Goal: Task Accomplishment & Management: Use online tool/utility

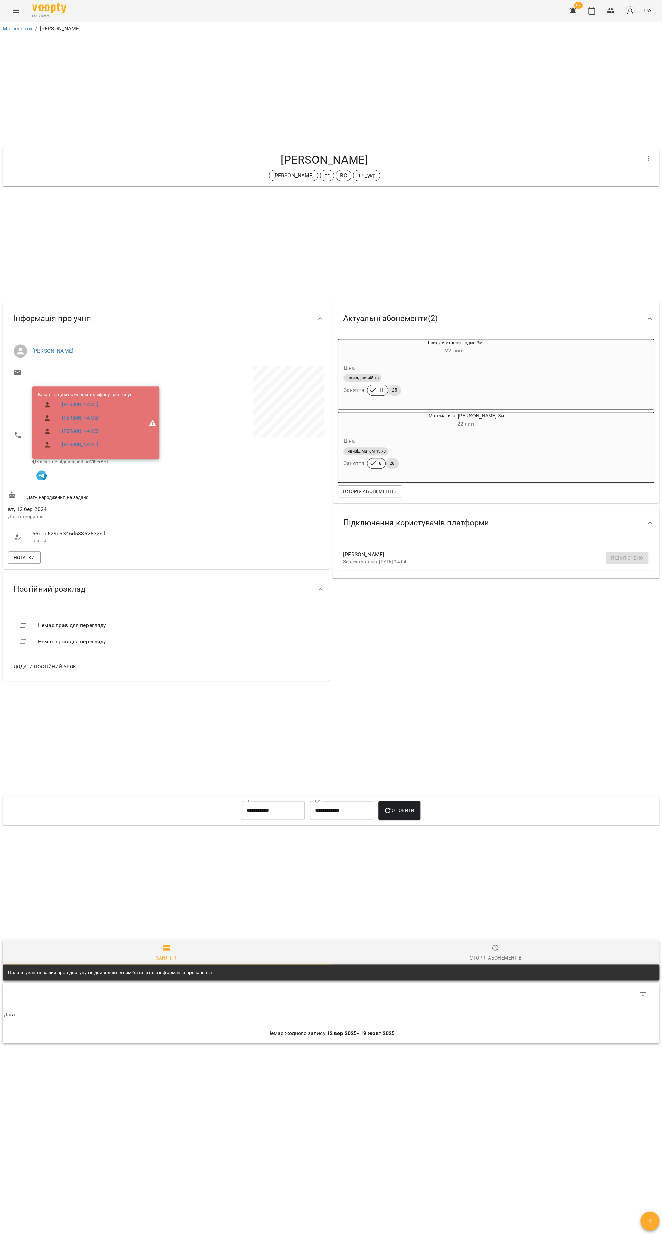
click at [23, 4] on div "For Business 67 UA" at bounding box center [331, 11] width 662 height 22
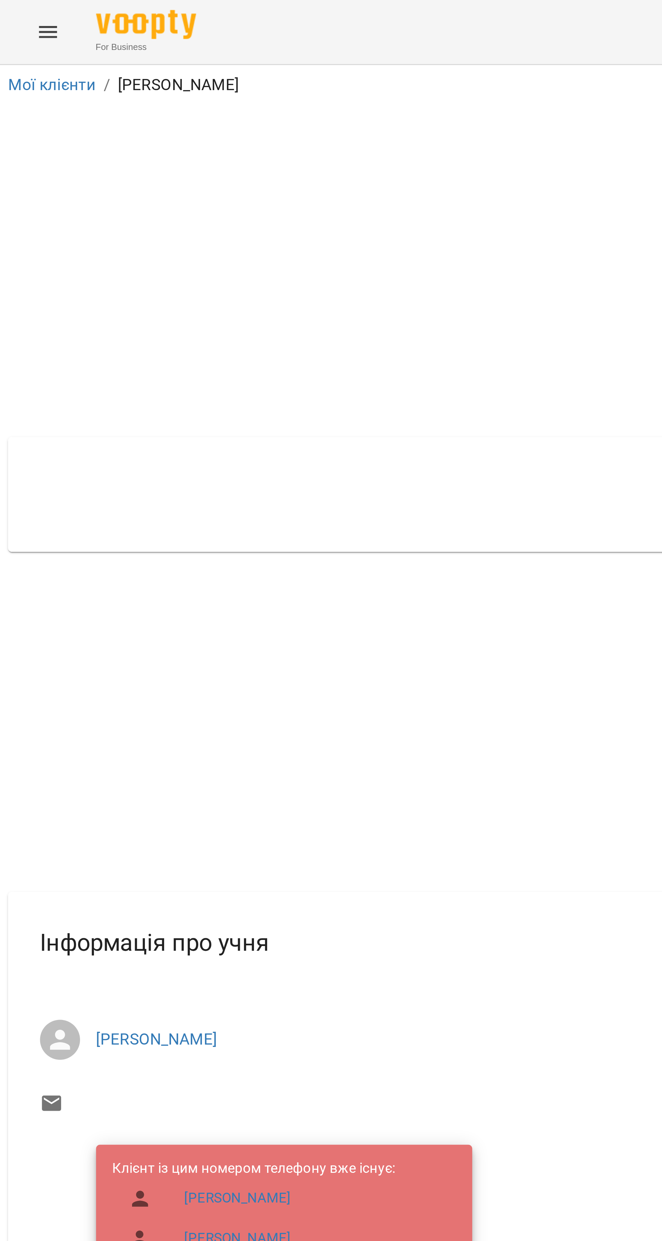
click at [18, 11] on icon "Menu" at bounding box center [16, 11] width 6 height 4
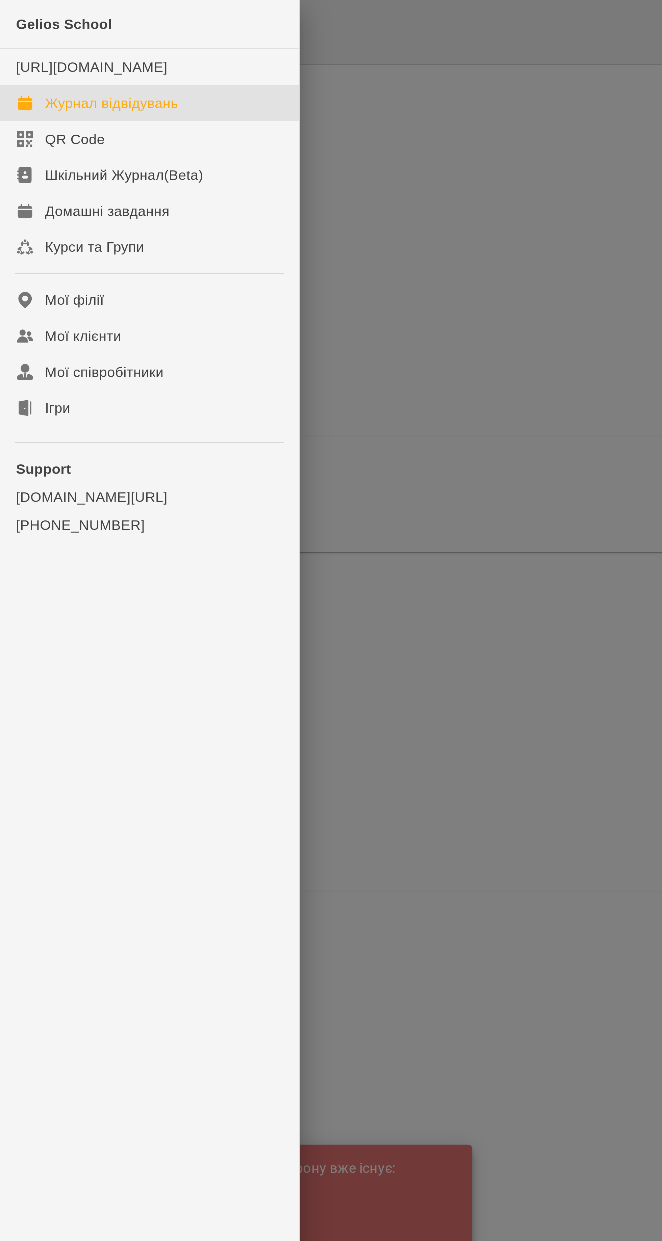
click at [54, 36] on link "Журнал відвідувань" at bounding box center [50, 35] width 101 height 12
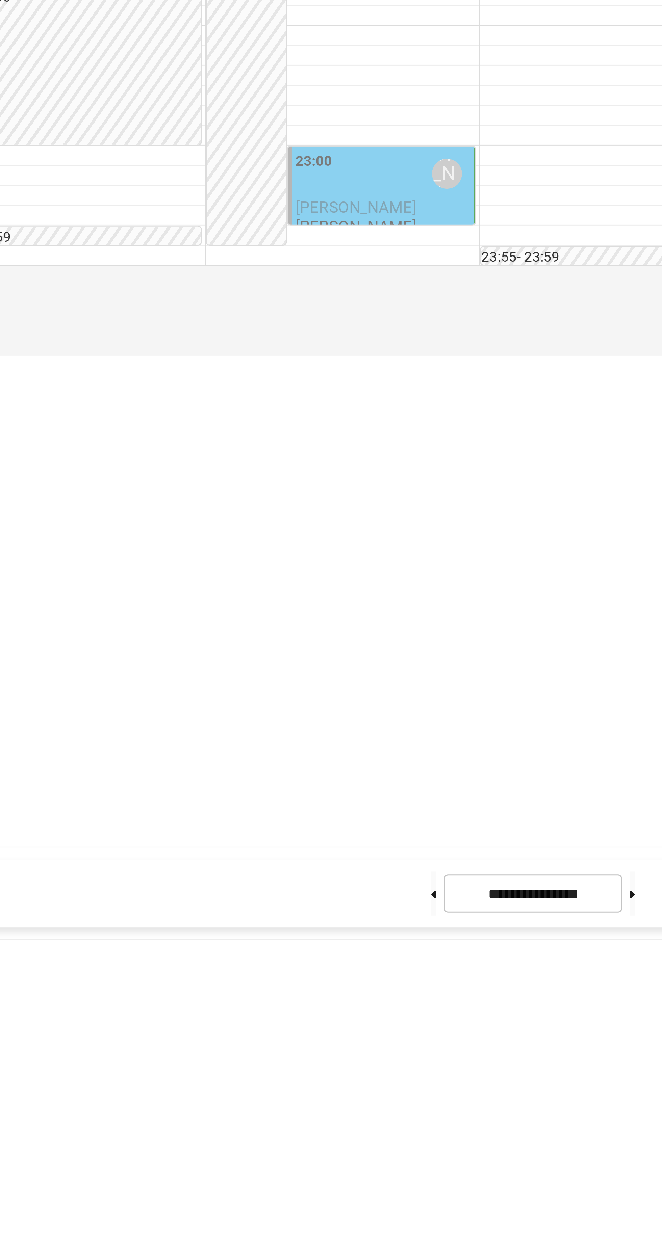
click at [305, 1232] on input "**********" at bounding box center [309, 1225] width 60 height 13
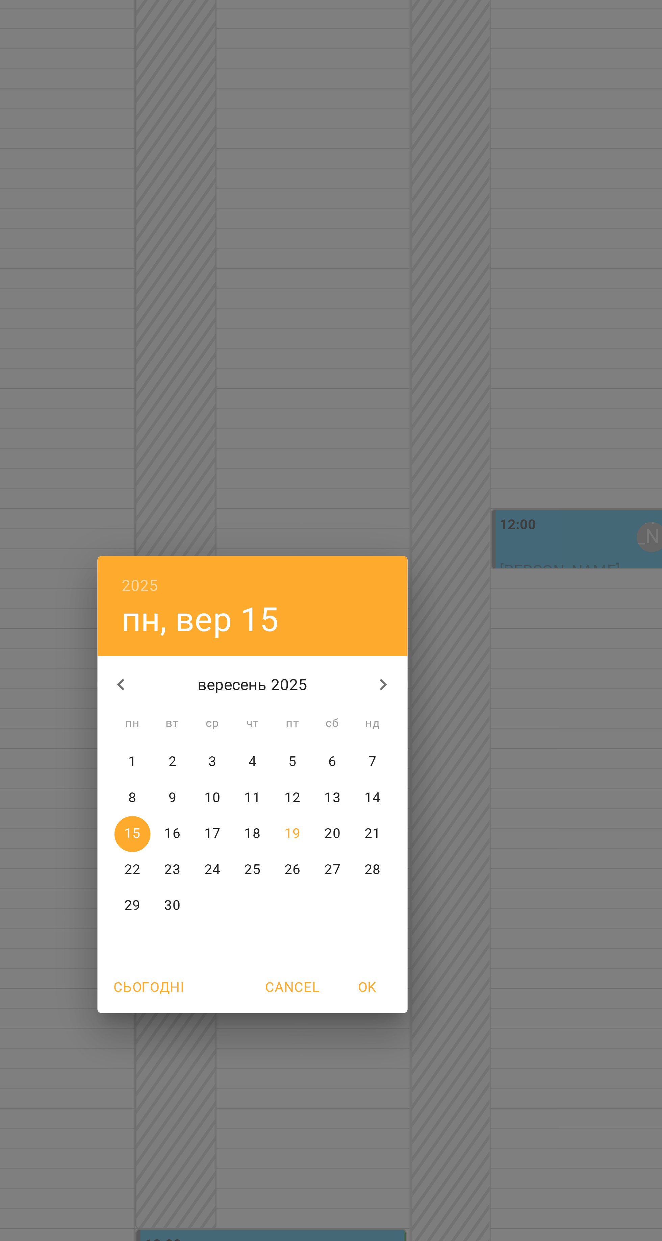
click at [289, 619] on button "1" at bounding box center [290, 613] width 12 height 12
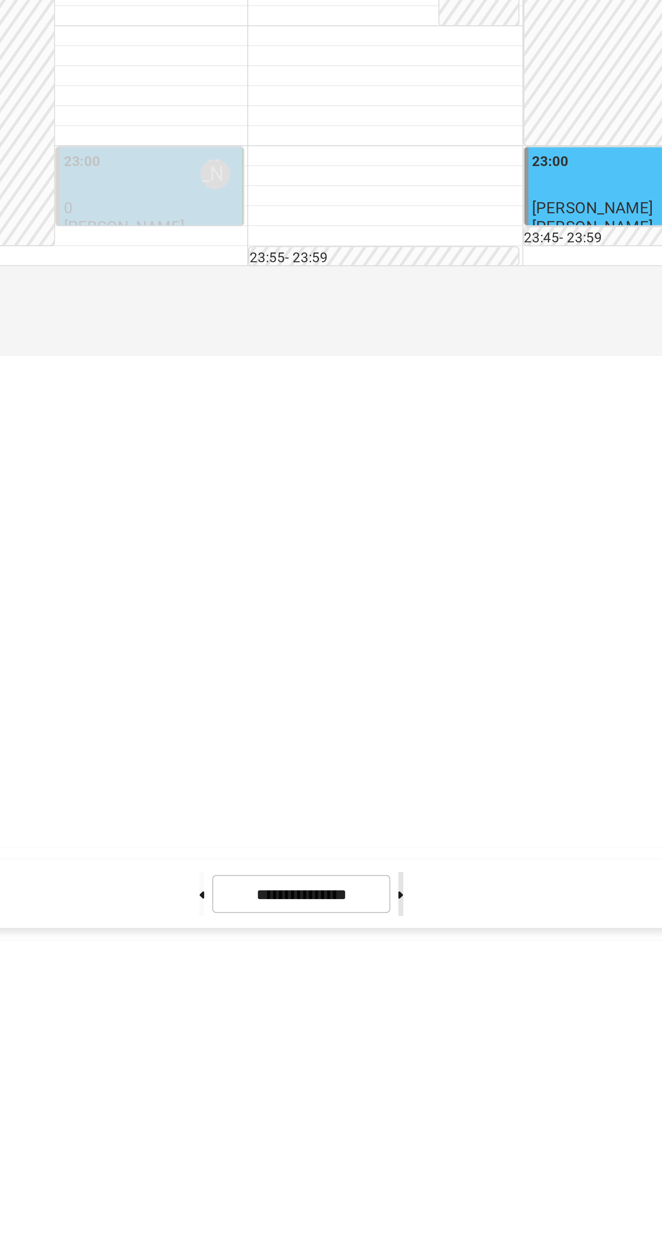
click at [344, 1233] on button at bounding box center [343, 1225] width 2 height 15
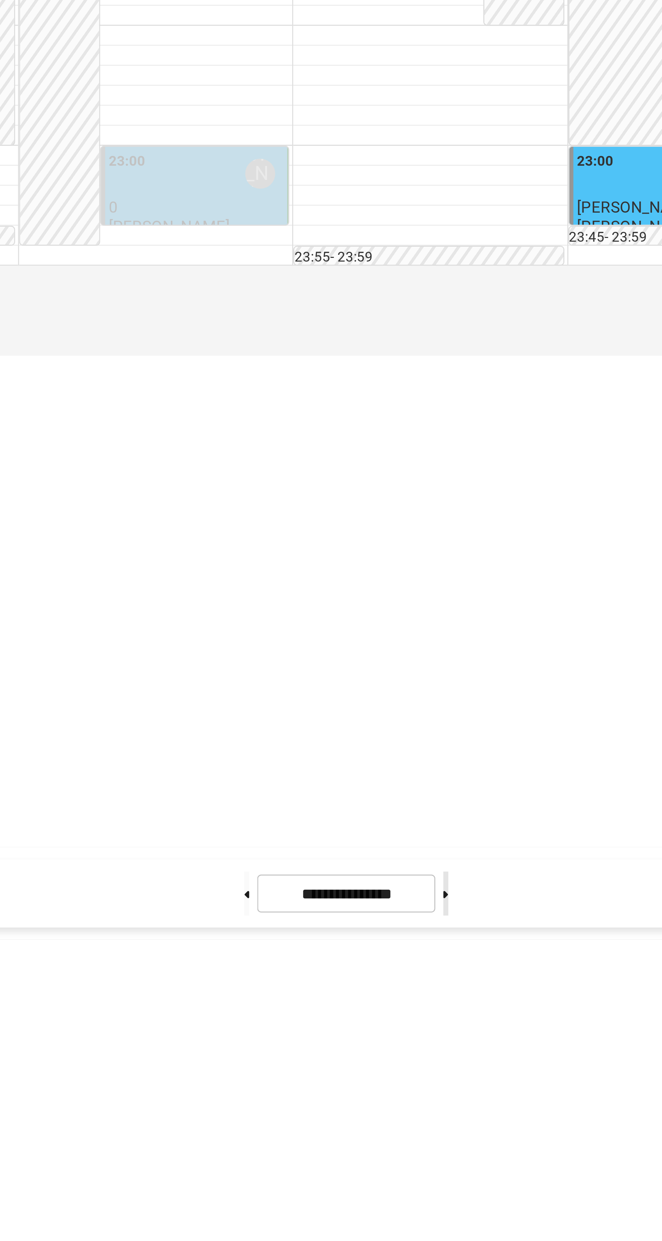
click at [344, 1233] on button at bounding box center [343, 1225] width 2 height 15
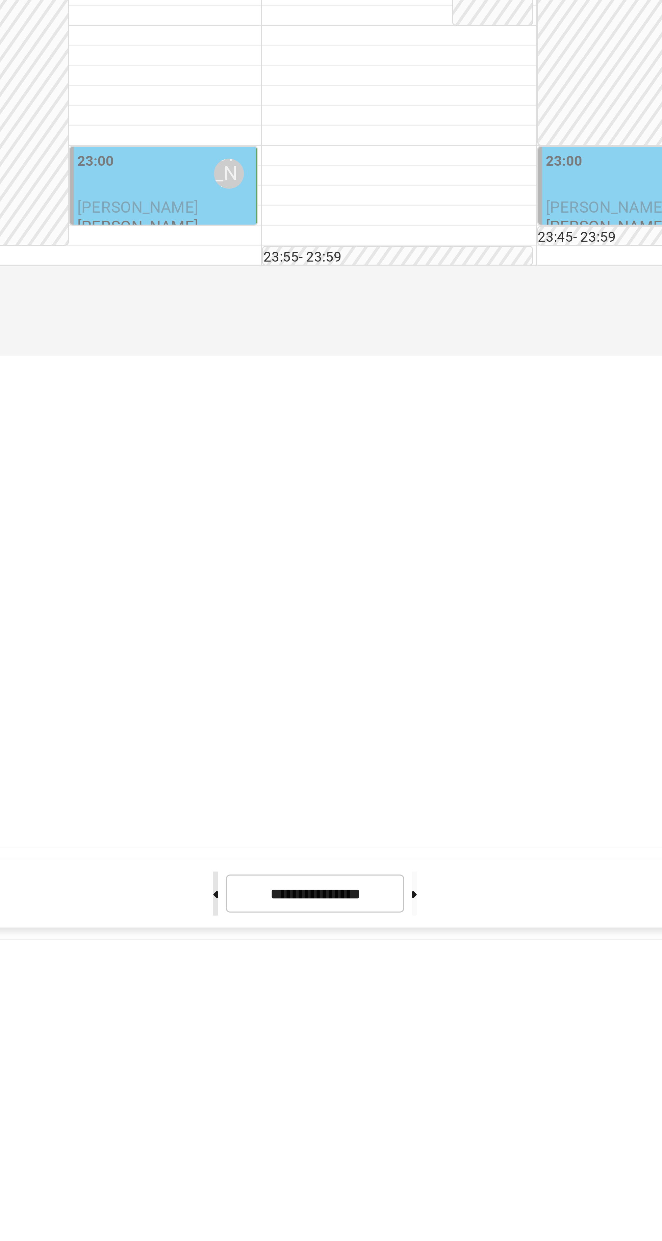
click at [275, 1233] on button at bounding box center [276, 1225] width 2 height 15
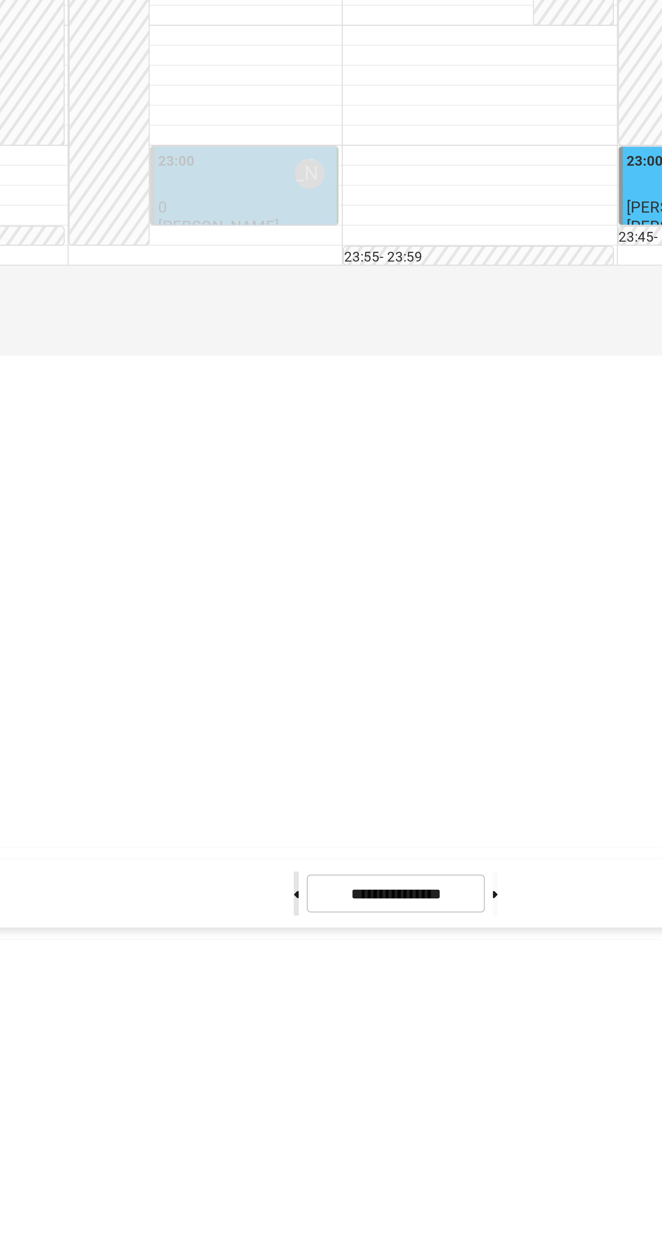
click at [275, 1233] on button at bounding box center [276, 1225] width 2 height 15
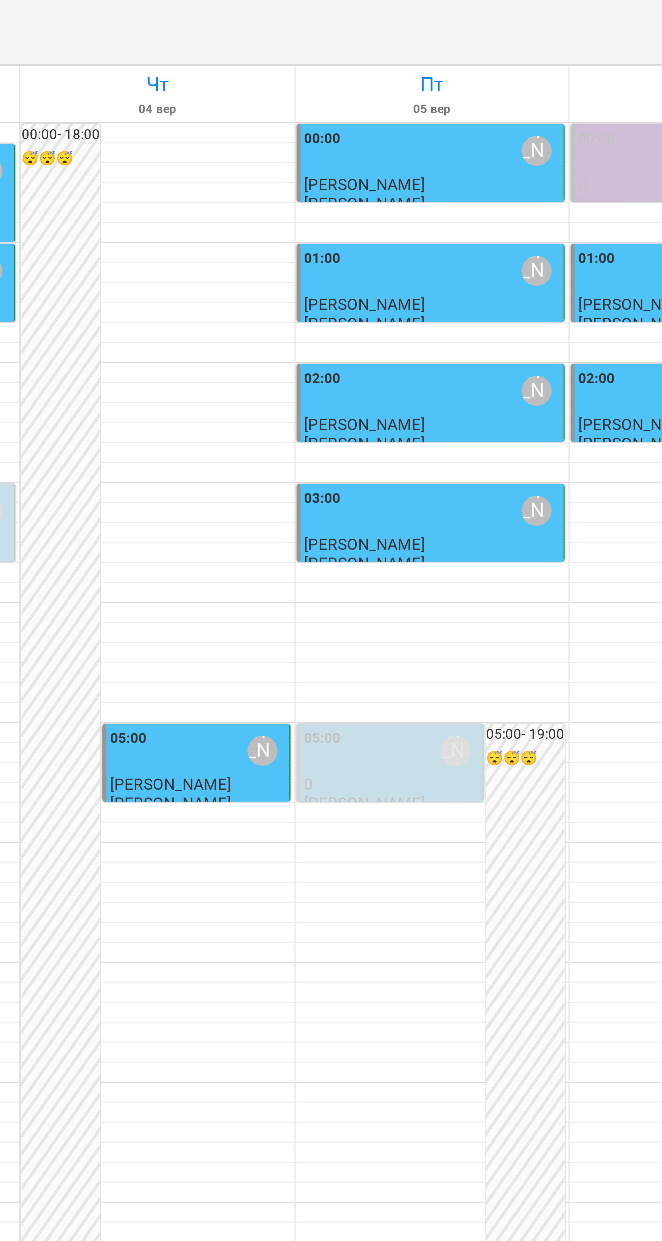
click at [442, 59] on div "00:00 [PERSON_NAME]" at bounding box center [430, 51] width 86 height 16
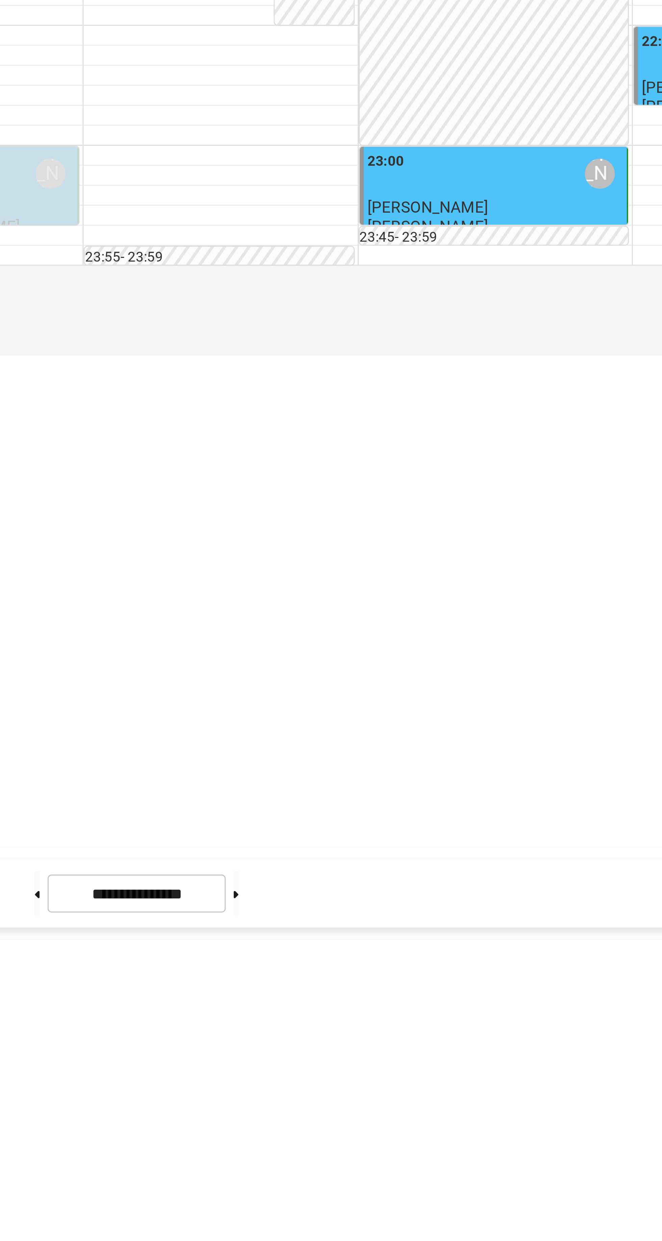
click at [356, 1241] on div at bounding box center [331, 620] width 662 height 1241
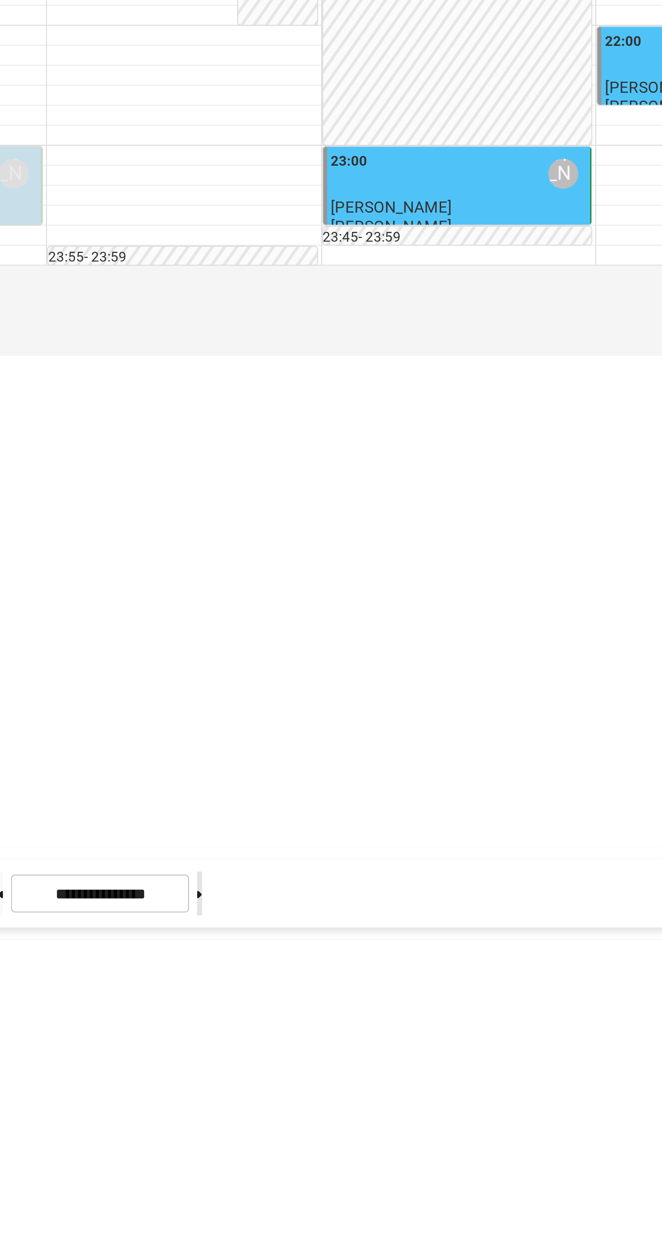
click at [344, 1233] on button at bounding box center [343, 1225] width 2 height 15
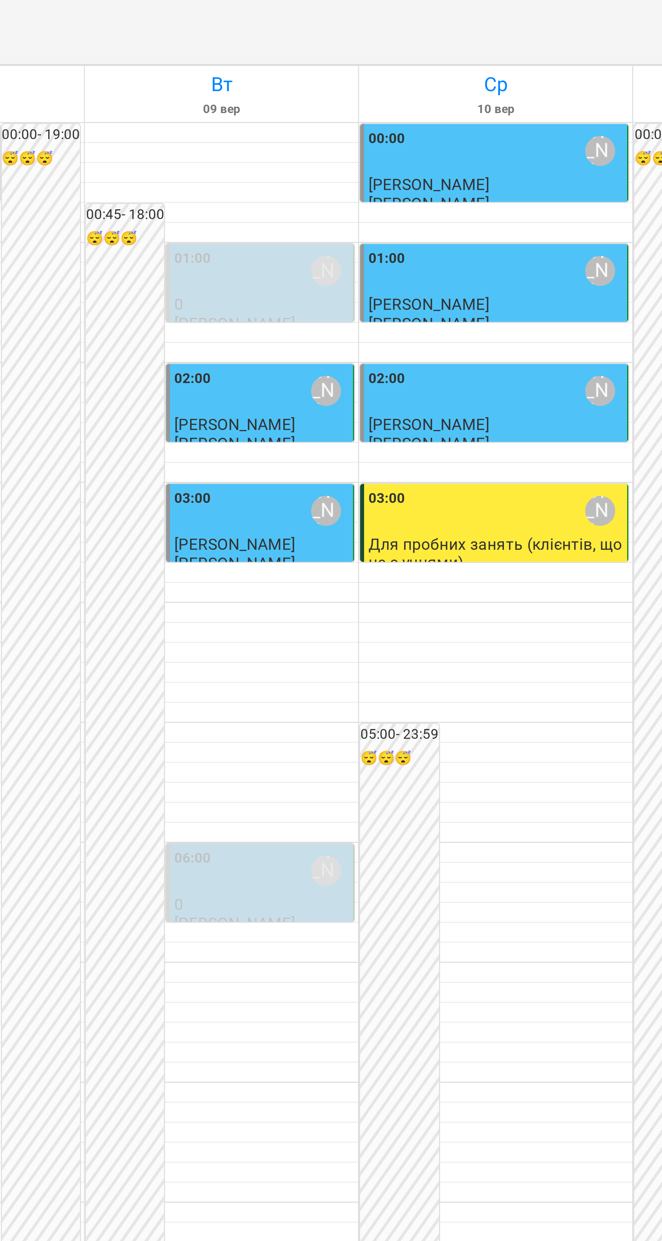
click at [241, 59] on div "00:00 [PERSON_NAME]" at bounding box center [245, 51] width 86 height 16
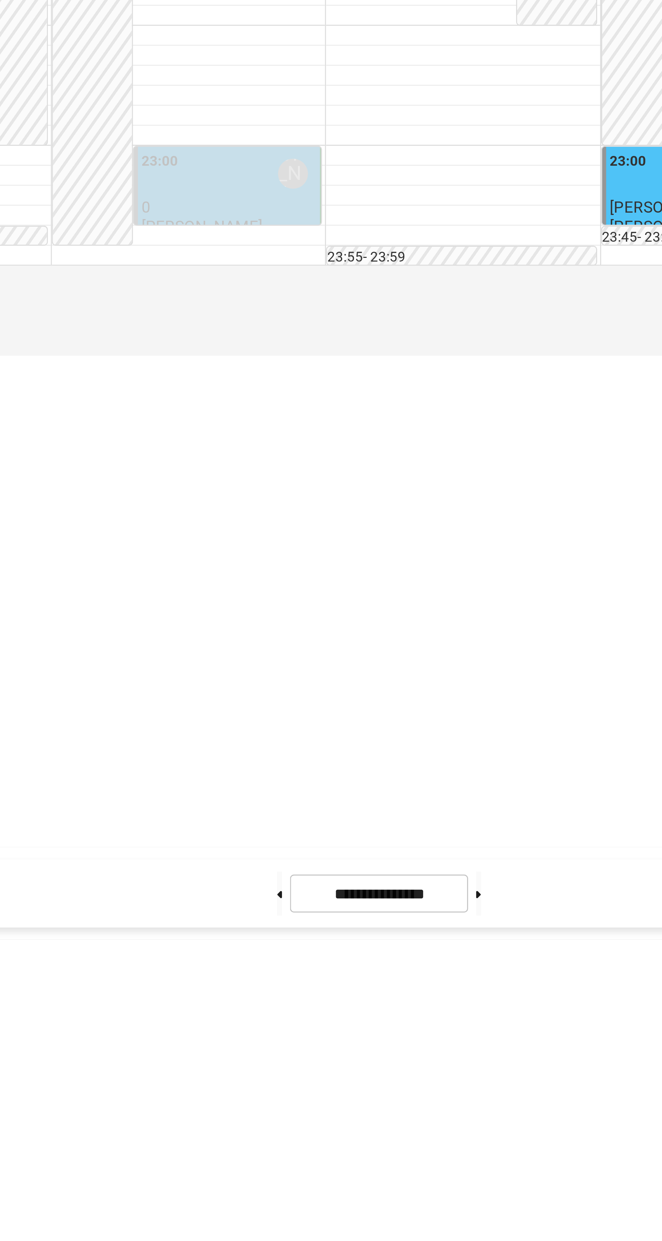
click at [354, 1241] on div at bounding box center [331, 620] width 662 height 1241
click at [344, 1233] on button at bounding box center [343, 1225] width 2 height 15
type input "**********"
